Goal: Task Accomplishment & Management: Use online tool/utility

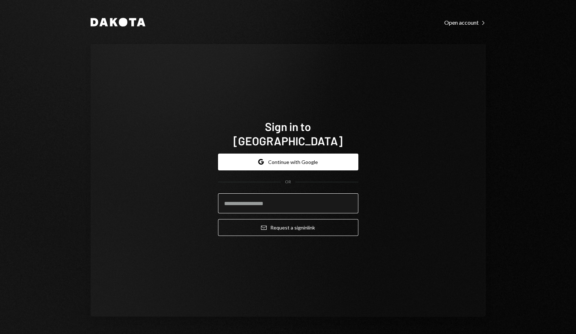
click at [279, 193] on input "email" at bounding box center [288, 203] width 140 height 20
type input "**********"
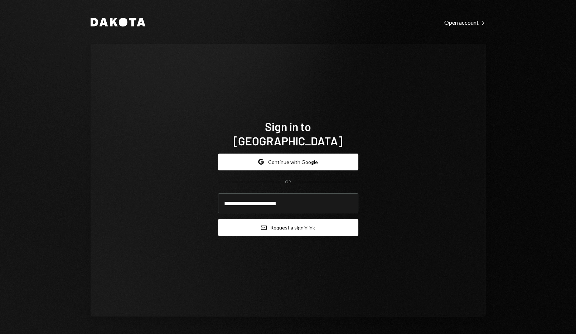
click at [291, 221] on button "Email Request a sign in link" at bounding box center [288, 227] width 140 height 17
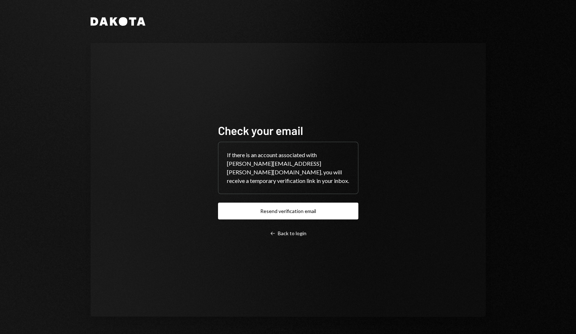
click at [246, 168] on div "If there is an account associated with [PERSON_NAME][EMAIL_ADDRESS][PERSON_NAME…" at bounding box center [288, 168] width 140 height 52
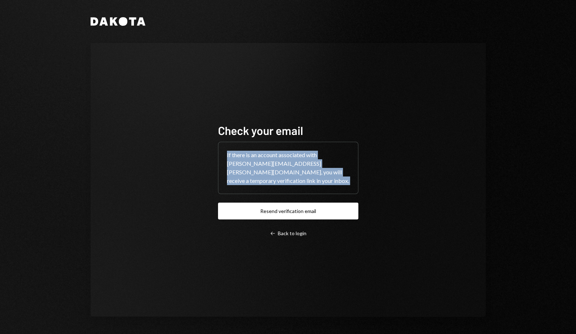
click at [246, 168] on div "If there is an account associated with [PERSON_NAME][EMAIL_ADDRESS][PERSON_NAME…" at bounding box center [288, 168] width 140 height 52
click at [292, 161] on div "If there is an account associated with [PERSON_NAME][EMAIL_ADDRESS][PERSON_NAME…" at bounding box center [288, 168] width 140 height 52
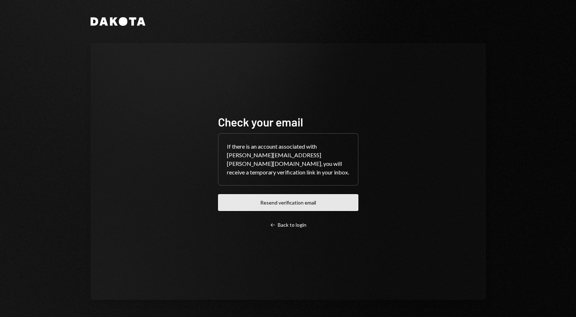
click at [286, 196] on button "Resend verification email" at bounding box center [288, 202] width 140 height 17
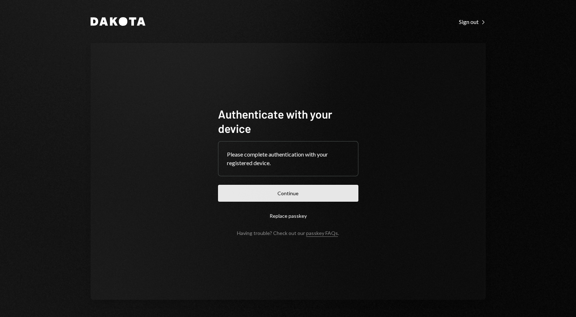
click at [326, 190] on button "Continue" at bounding box center [288, 193] width 140 height 17
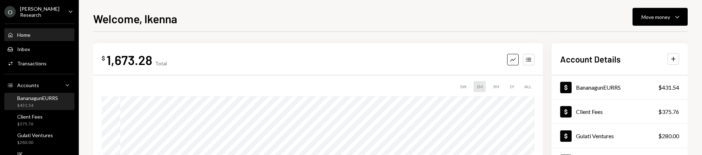
click at [54, 104] on div "$431.54" at bounding box center [37, 106] width 41 height 6
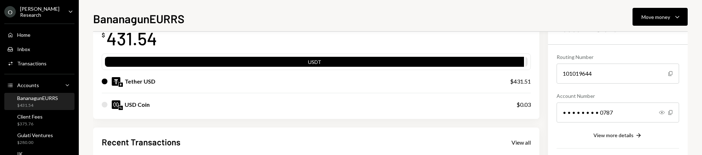
scroll to position [50, 0]
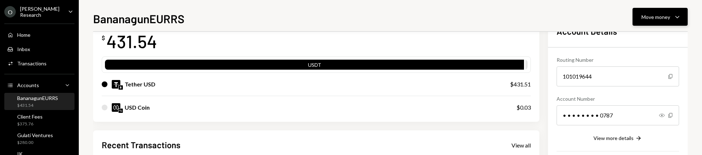
click at [576, 15] on div "Move money" at bounding box center [655, 17] width 29 height 8
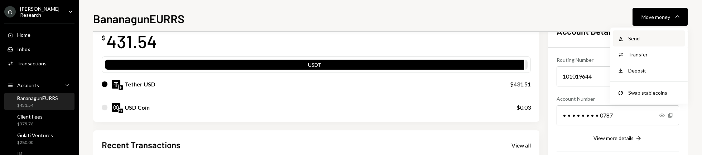
click at [576, 39] on div "Send" at bounding box center [654, 39] width 52 height 8
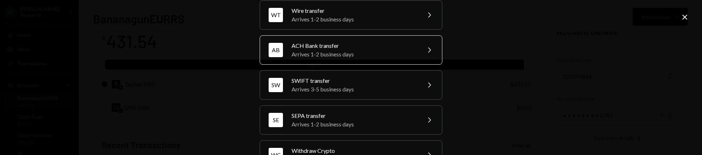
scroll to position [33, 0]
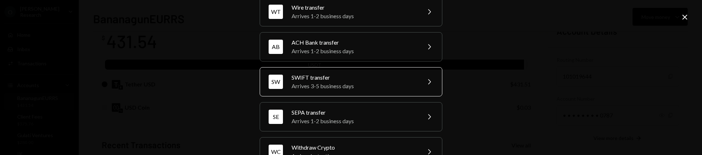
click at [356, 82] on div "Arrives 3-5 business days" at bounding box center [354, 86] width 125 height 9
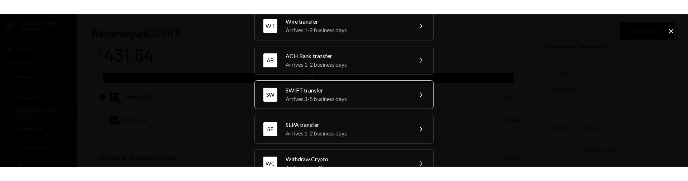
scroll to position [0, 0]
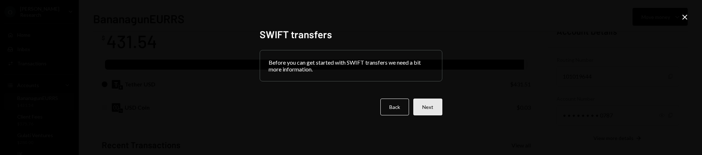
click at [423, 111] on button "Next" at bounding box center [427, 107] width 29 height 17
